Goal: Go to known website: Access a specific website the user already knows

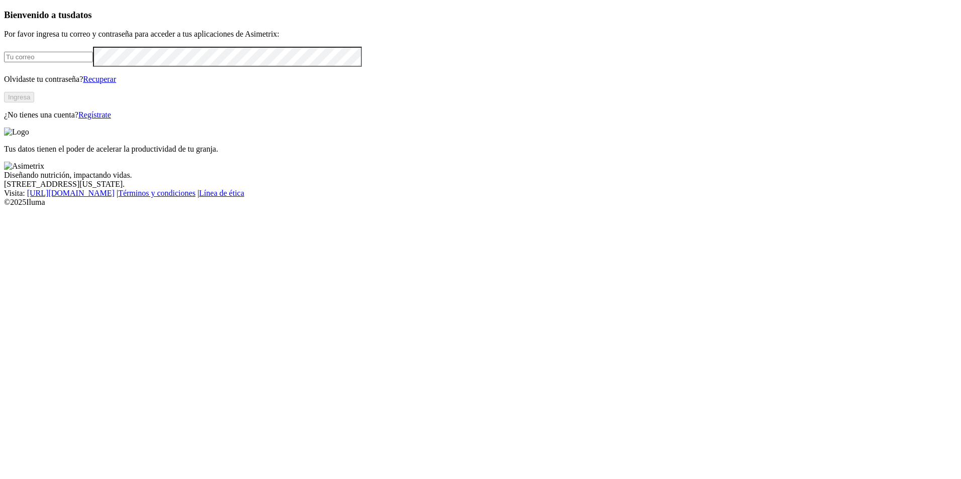
type input "[EMAIL_ADDRESS][DOMAIN_NAME]"
click at [34, 103] on button "Ingresa" at bounding box center [19, 97] width 30 height 11
